Goal: Navigation & Orientation: Find specific page/section

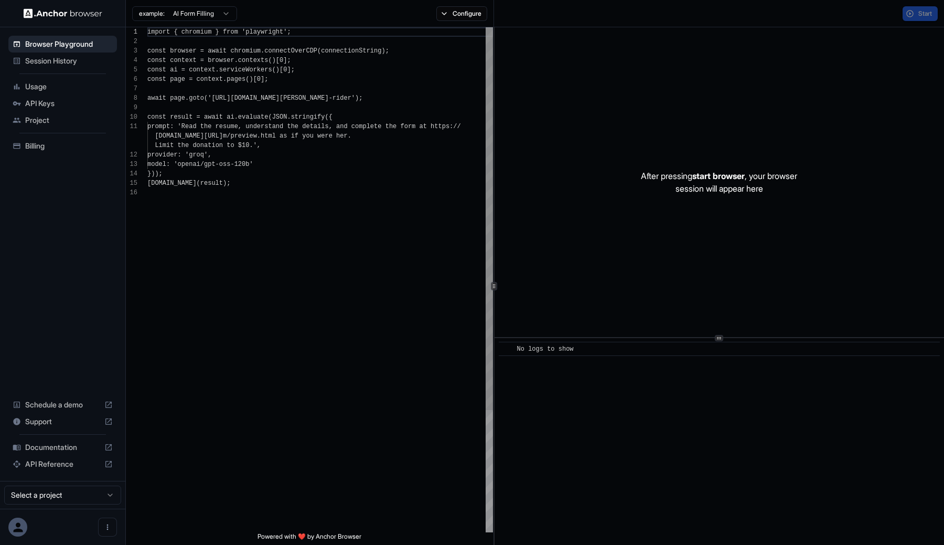
scroll to position [94, 0]
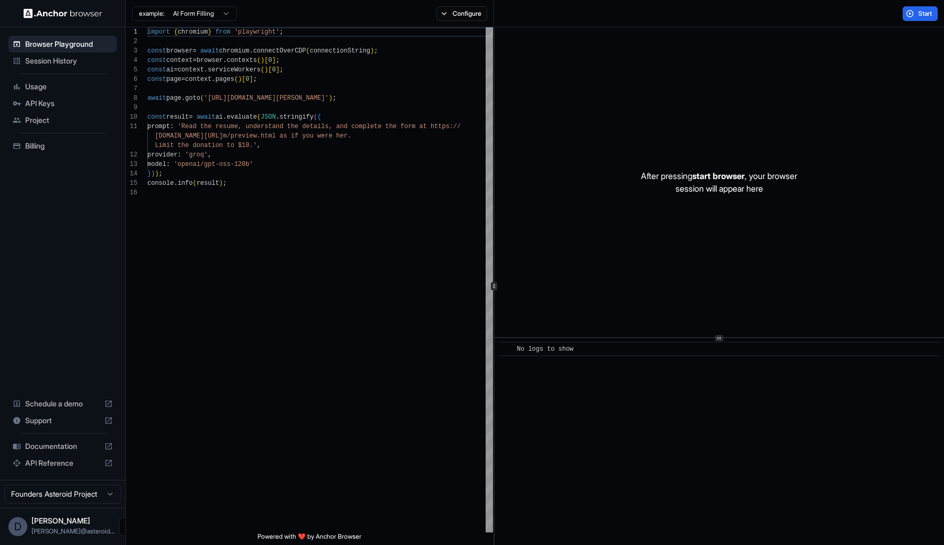
click at [124, 528] on icon "Open menu" at bounding box center [128, 526] width 8 height 8
click at [182, 465] on div at bounding box center [472, 272] width 944 height 545
click at [80, 494] on html "Browser Playground Session History Usage API Keys Project Billing Schedule a de…" at bounding box center [472, 272] width 944 height 545
